Goal: Navigation & Orientation: Find specific page/section

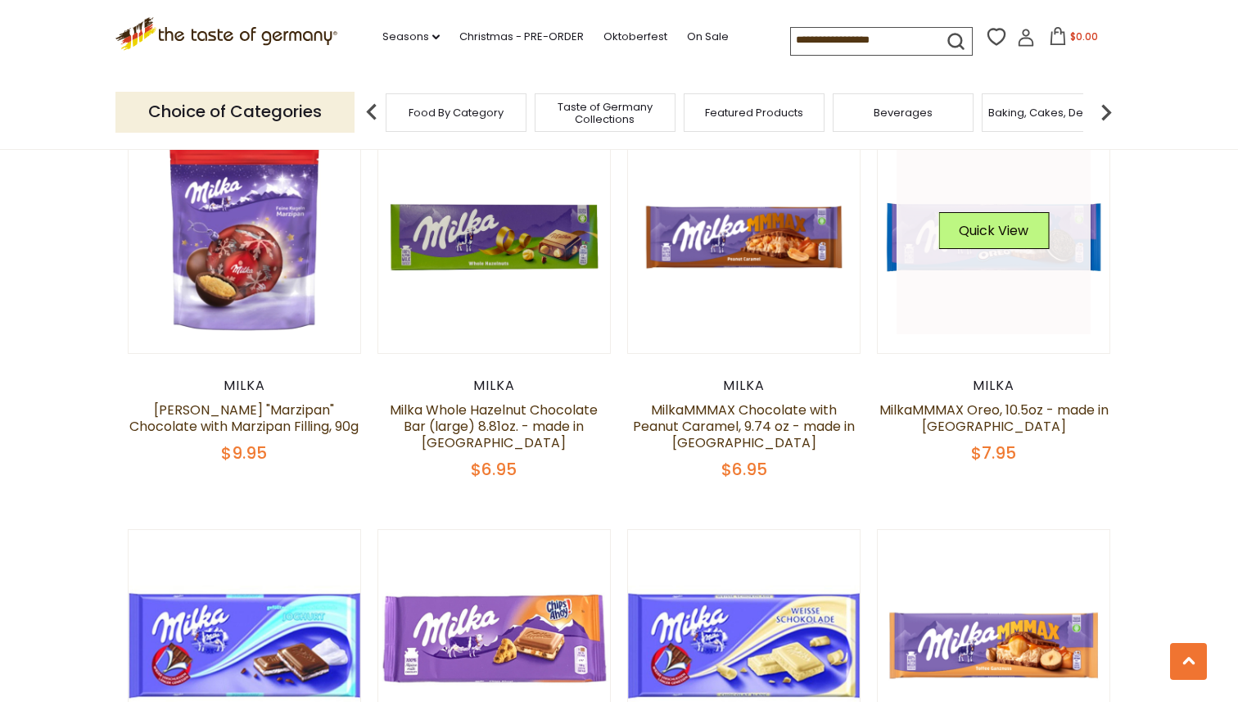
scroll to position [1804, 0]
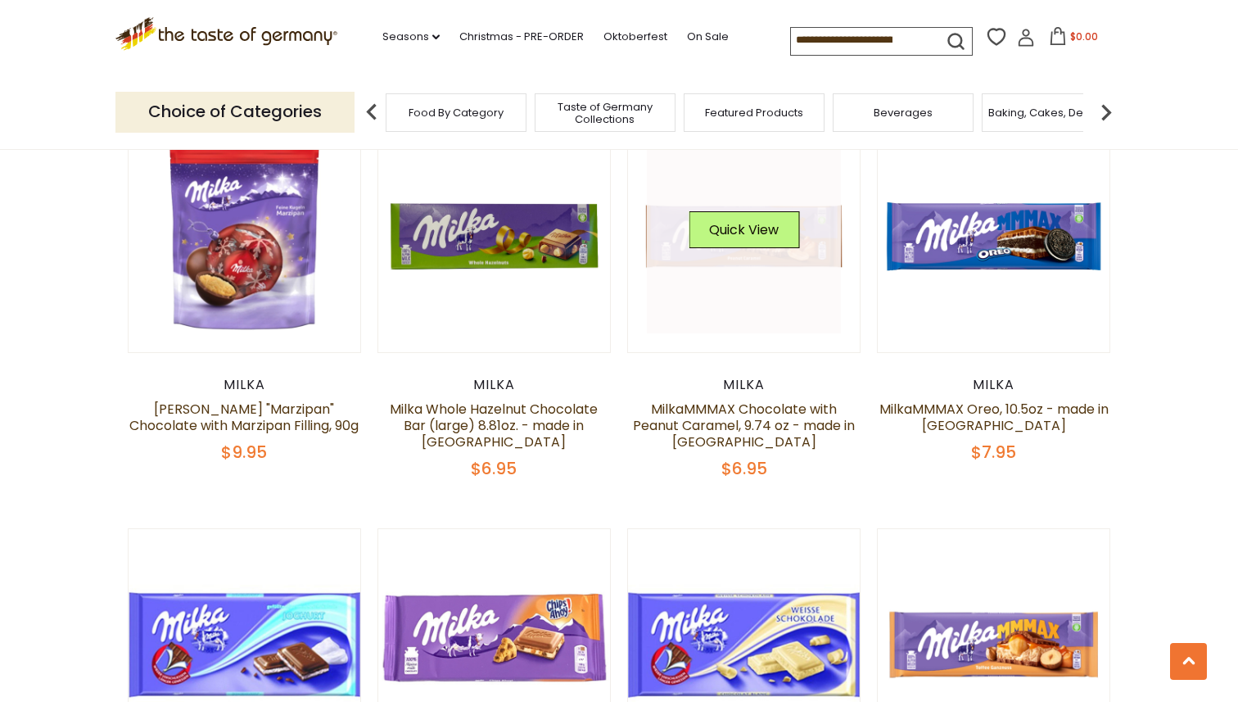
click at [692, 250] on div "Quick View" at bounding box center [744, 235] width 111 height 49
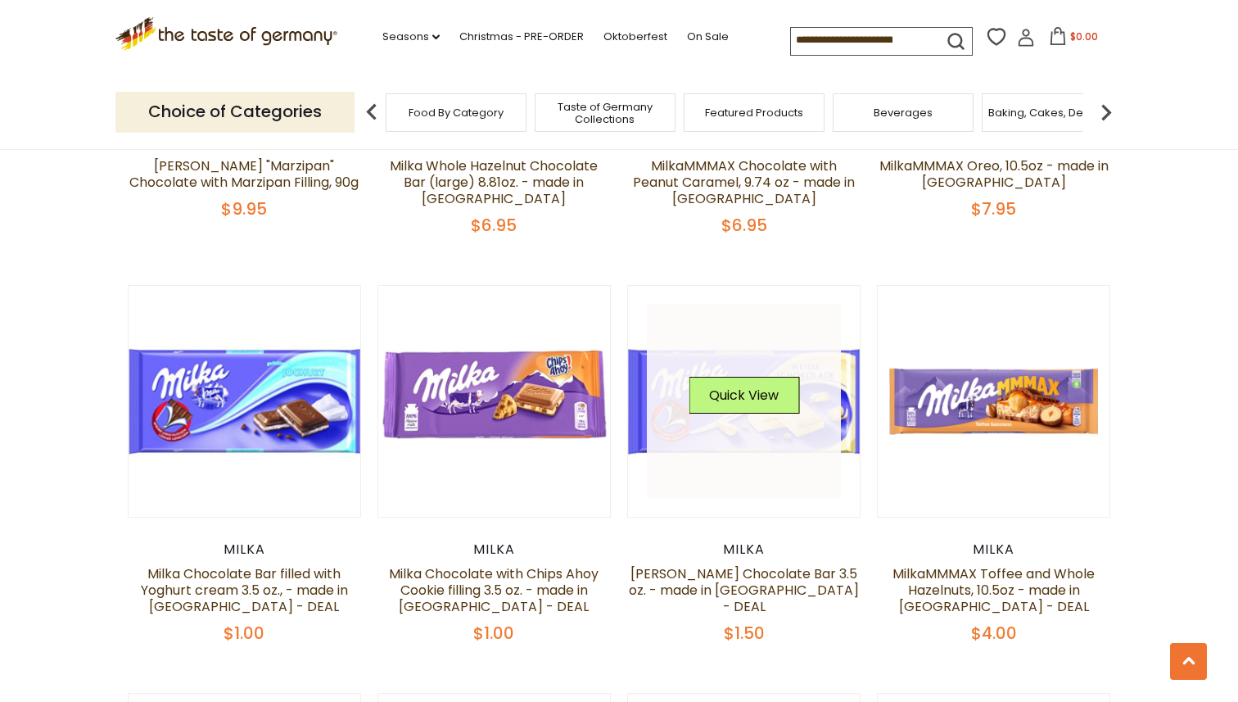
scroll to position [2064, 0]
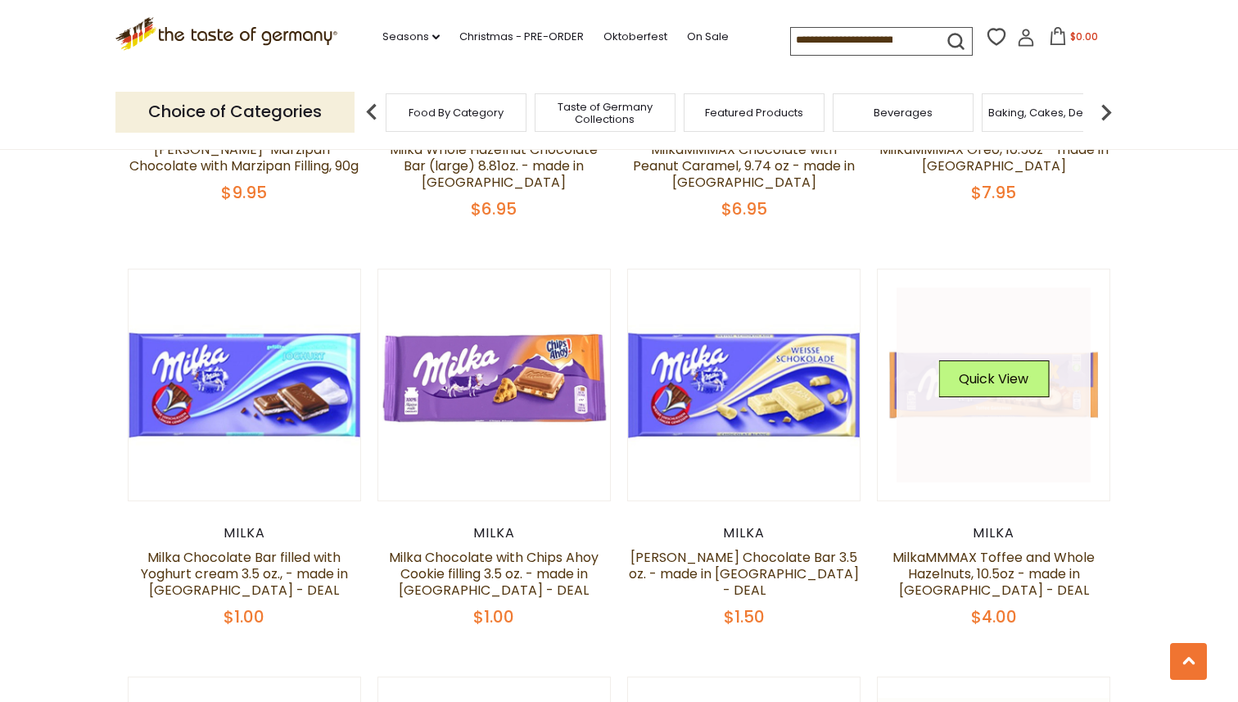
click at [975, 411] on link at bounding box center [993, 384] width 195 height 195
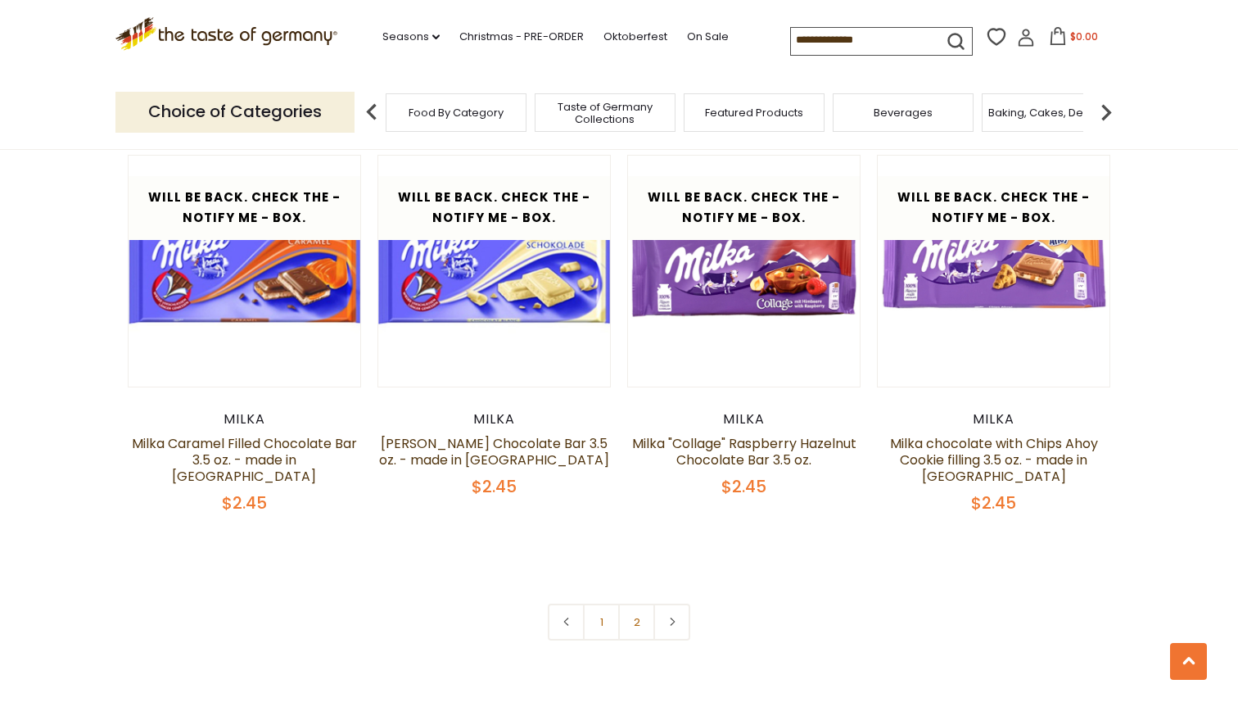
scroll to position [3388, 0]
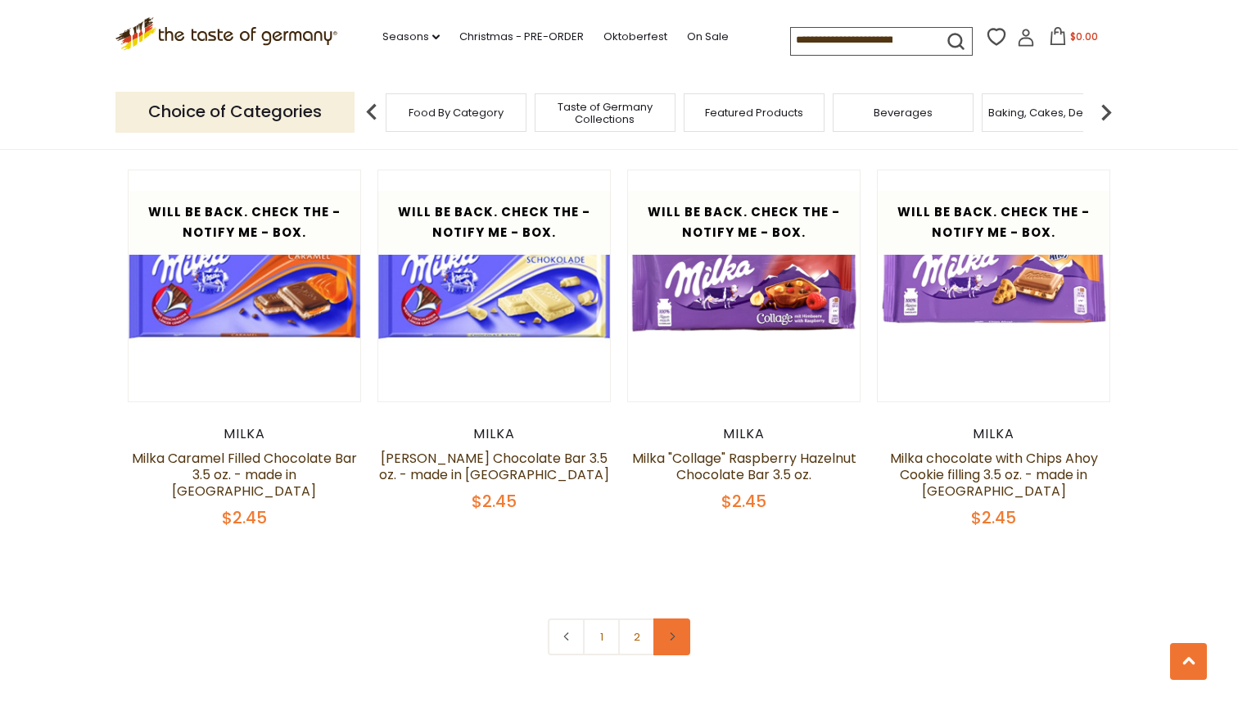
click at [667, 636] on icon at bounding box center [672, 636] width 10 height 8
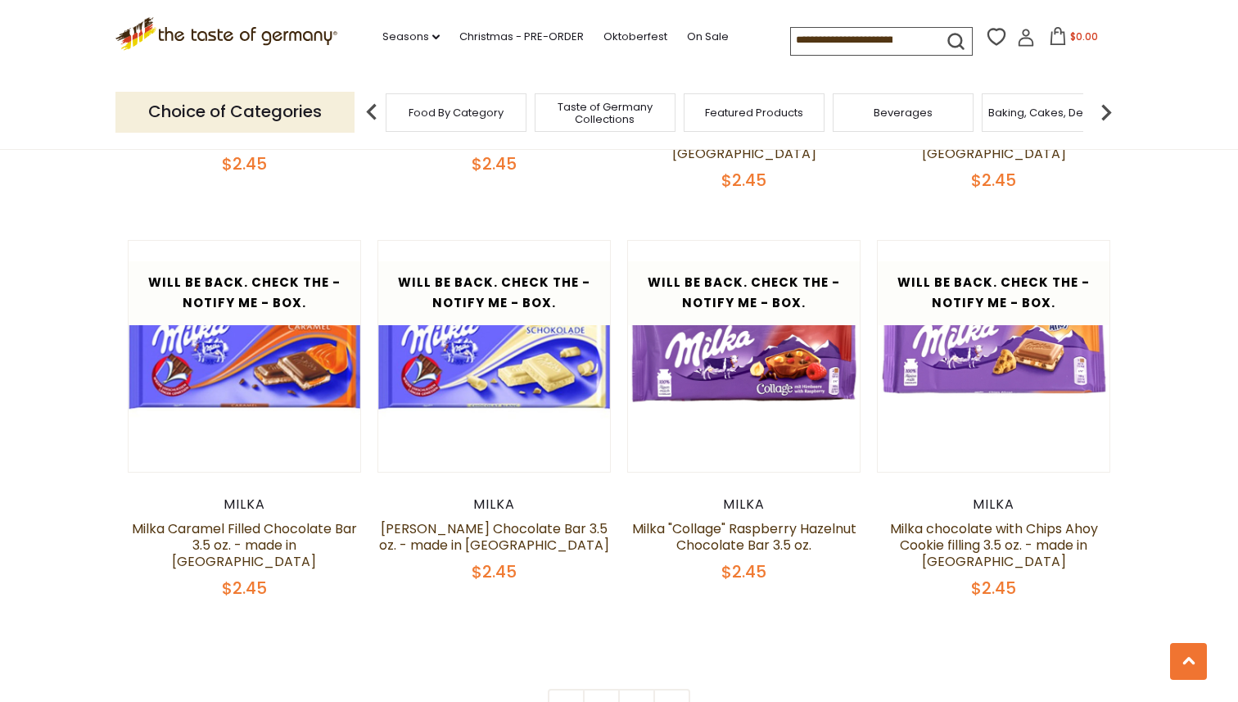
scroll to position [3409, 0]
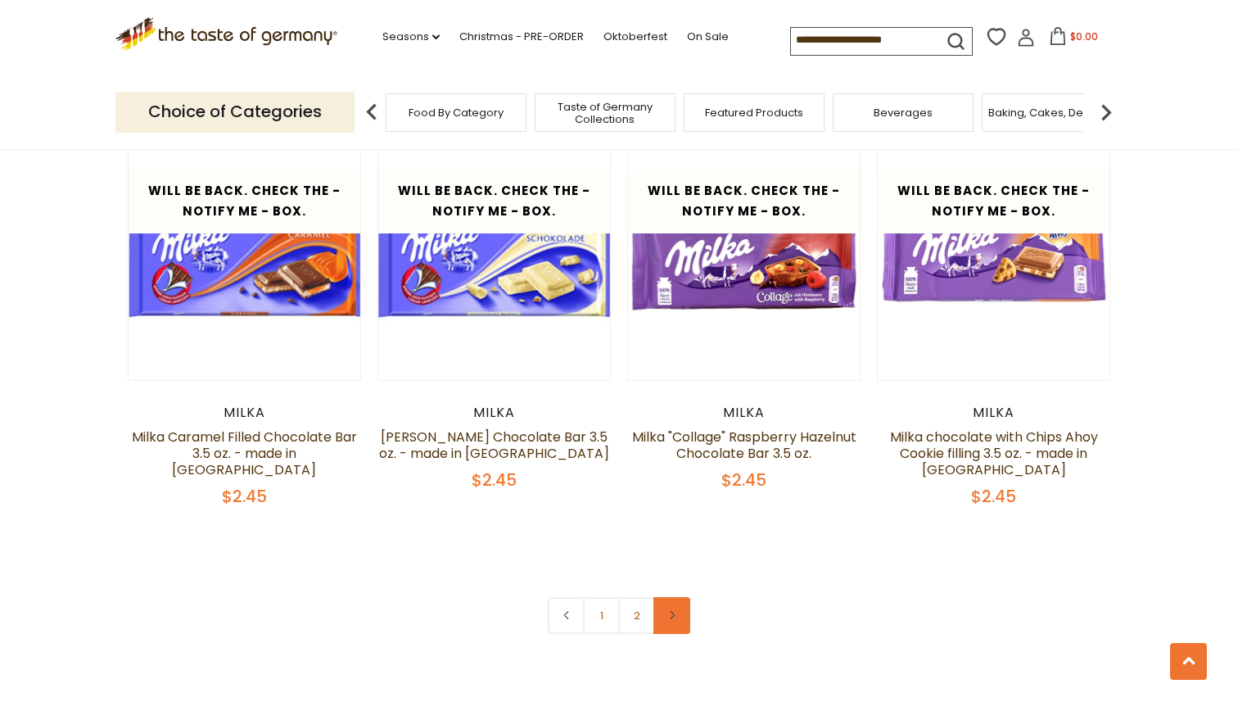
drag, startPoint x: 679, startPoint y: 612, endPoint x: 681, endPoint y: 599, distance: 12.5
click at [679, 611] on link at bounding box center [671, 615] width 37 height 37
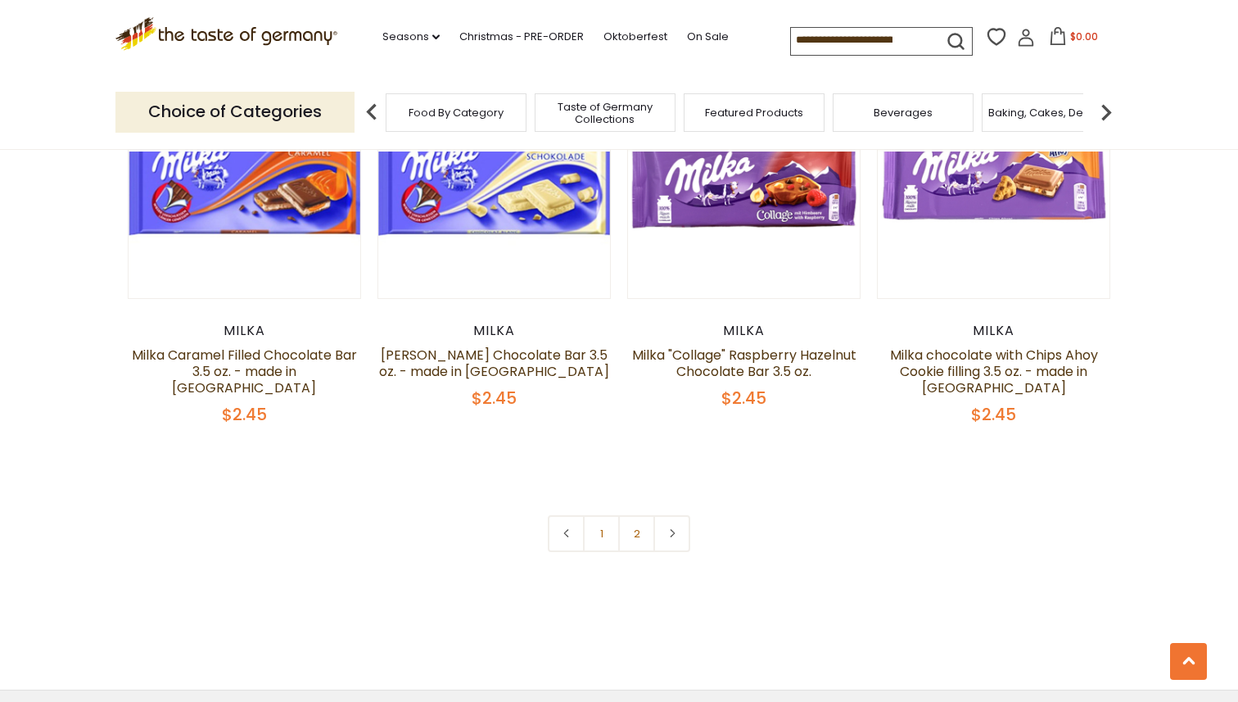
scroll to position [3470, 0]
